Goal: Task Accomplishment & Management: Use online tool/utility

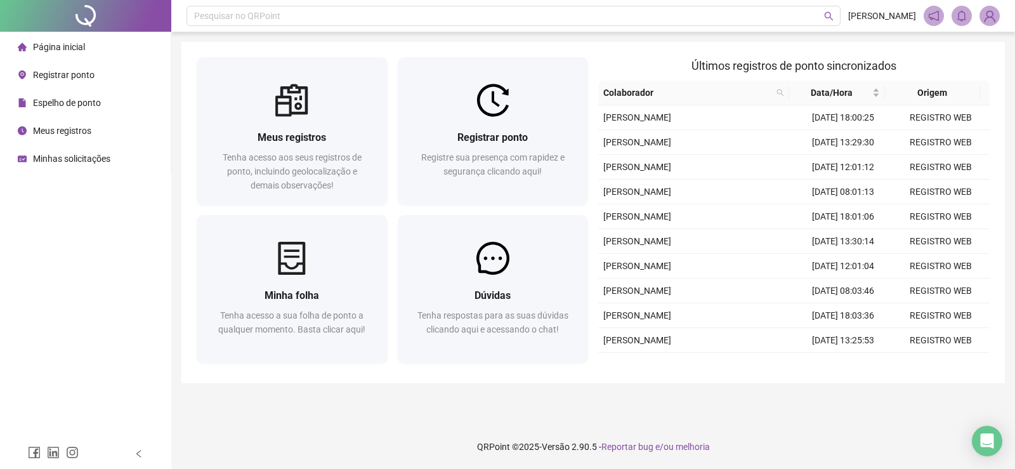
click at [94, 245] on div "Página inicial Registrar ponto Espelho de ponto Meus registros Minhas solicitaç…" at bounding box center [85, 219] width 171 height 438
click at [63, 72] on span "Registrar ponto" at bounding box center [64, 75] width 62 height 10
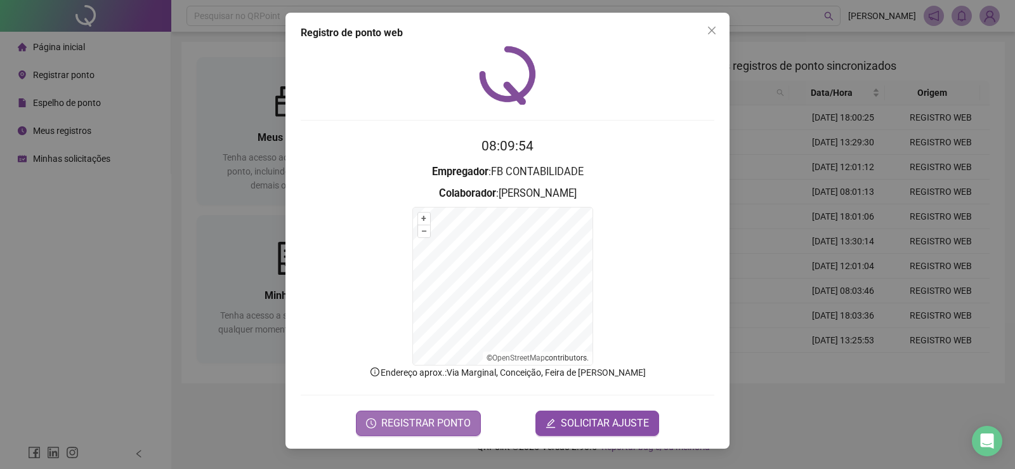
click at [430, 425] on span "REGISTRAR PONTO" at bounding box center [425, 422] width 89 height 15
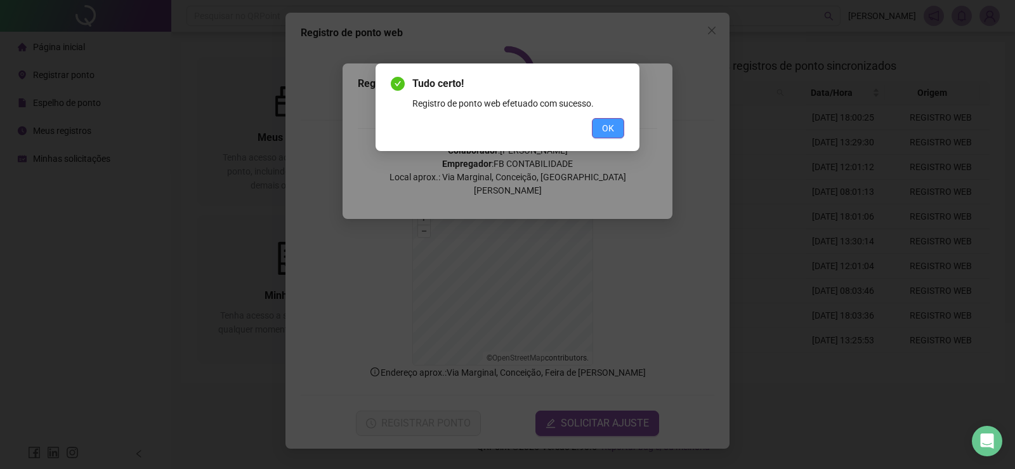
click at [601, 124] on button "OK" at bounding box center [608, 128] width 32 height 20
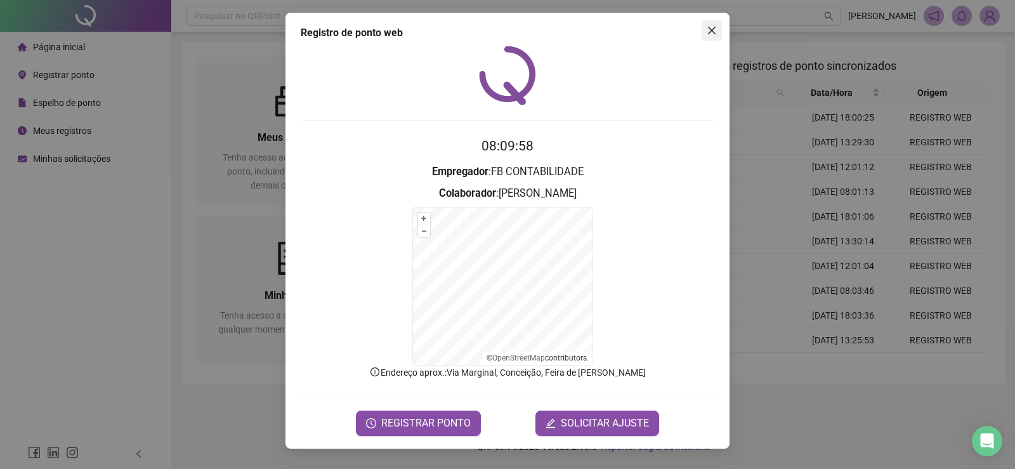
click at [708, 31] on icon "close" at bounding box center [711, 30] width 10 height 10
